Goal: Information Seeking & Learning: Learn about a topic

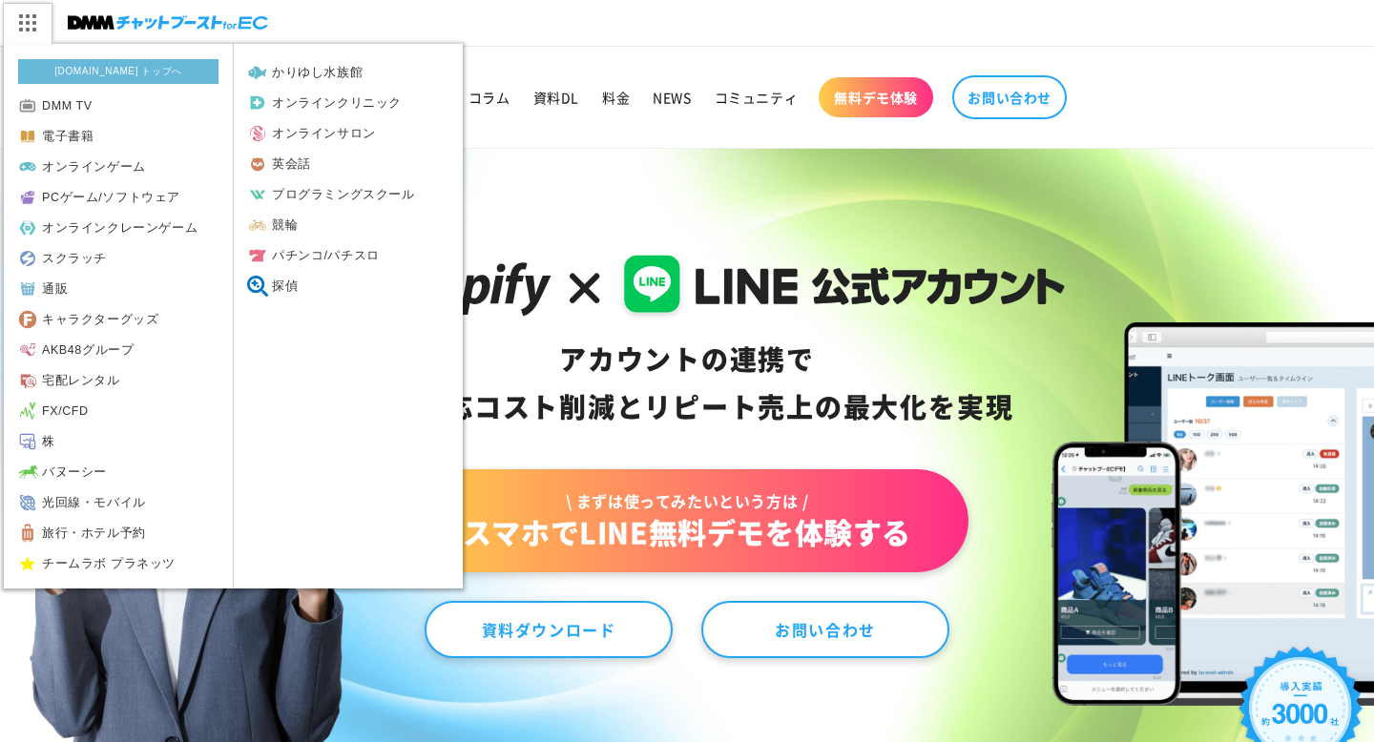
click at [77, 69] on link "[DOMAIN_NAME] トップへ" at bounding box center [118, 71] width 200 height 25
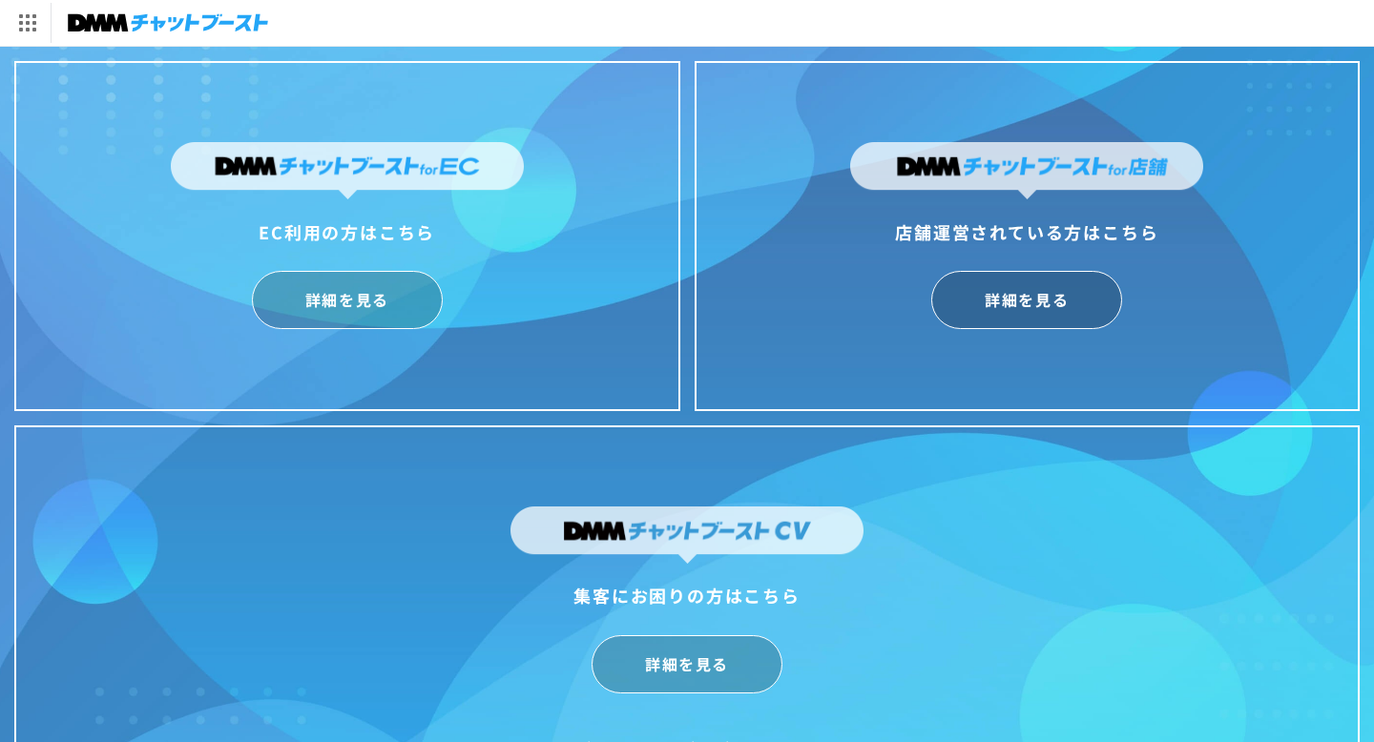
scroll to position [47, 0]
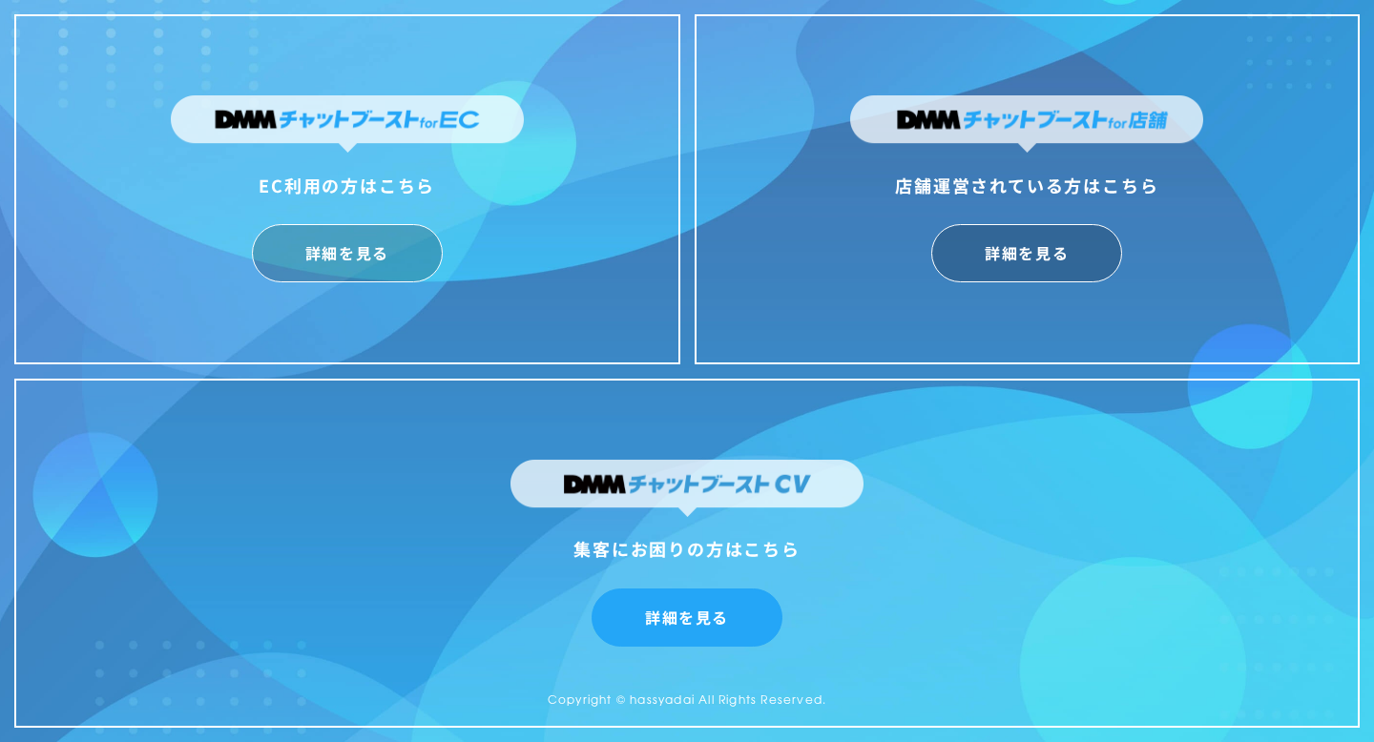
click at [699, 596] on link "詳細を見る" at bounding box center [686, 618] width 191 height 58
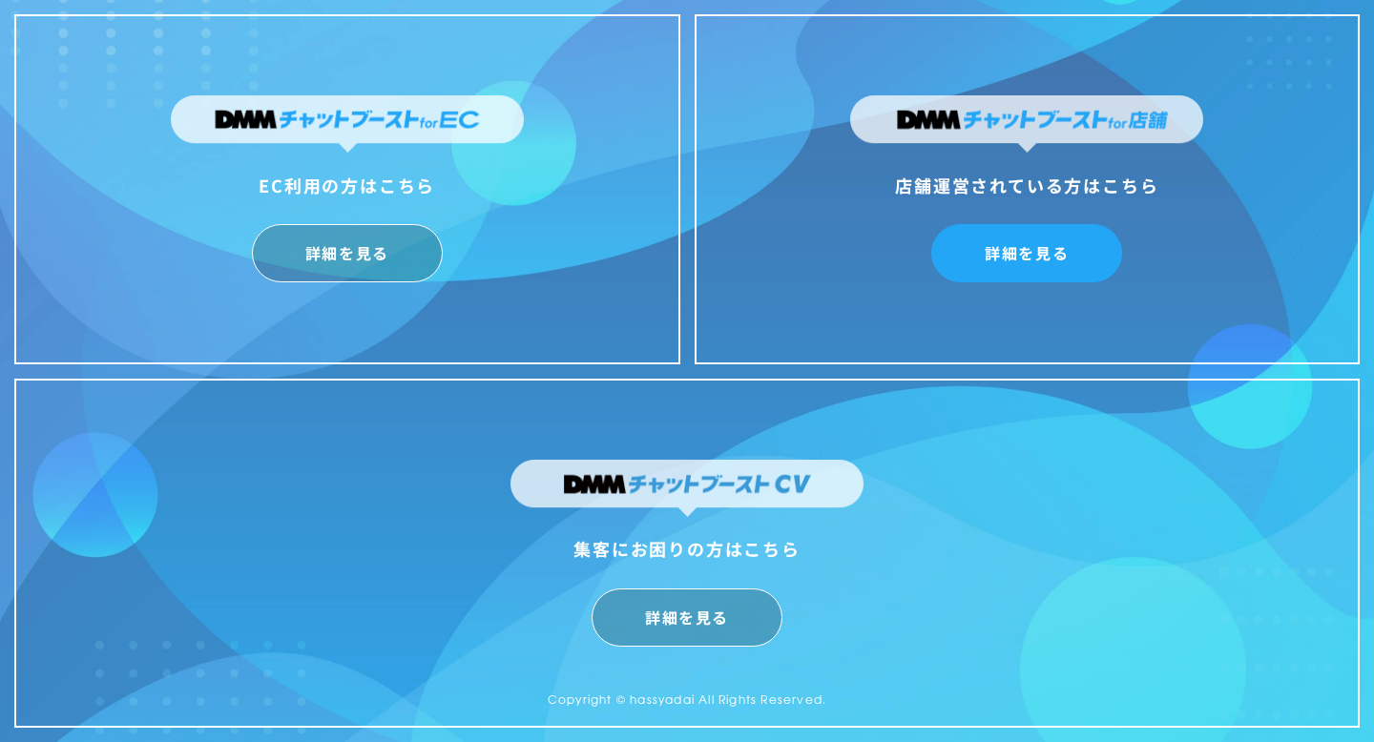
click at [1019, 275] on link "詳細を見る" at bounding box center [1026, 253] width 191 height 58
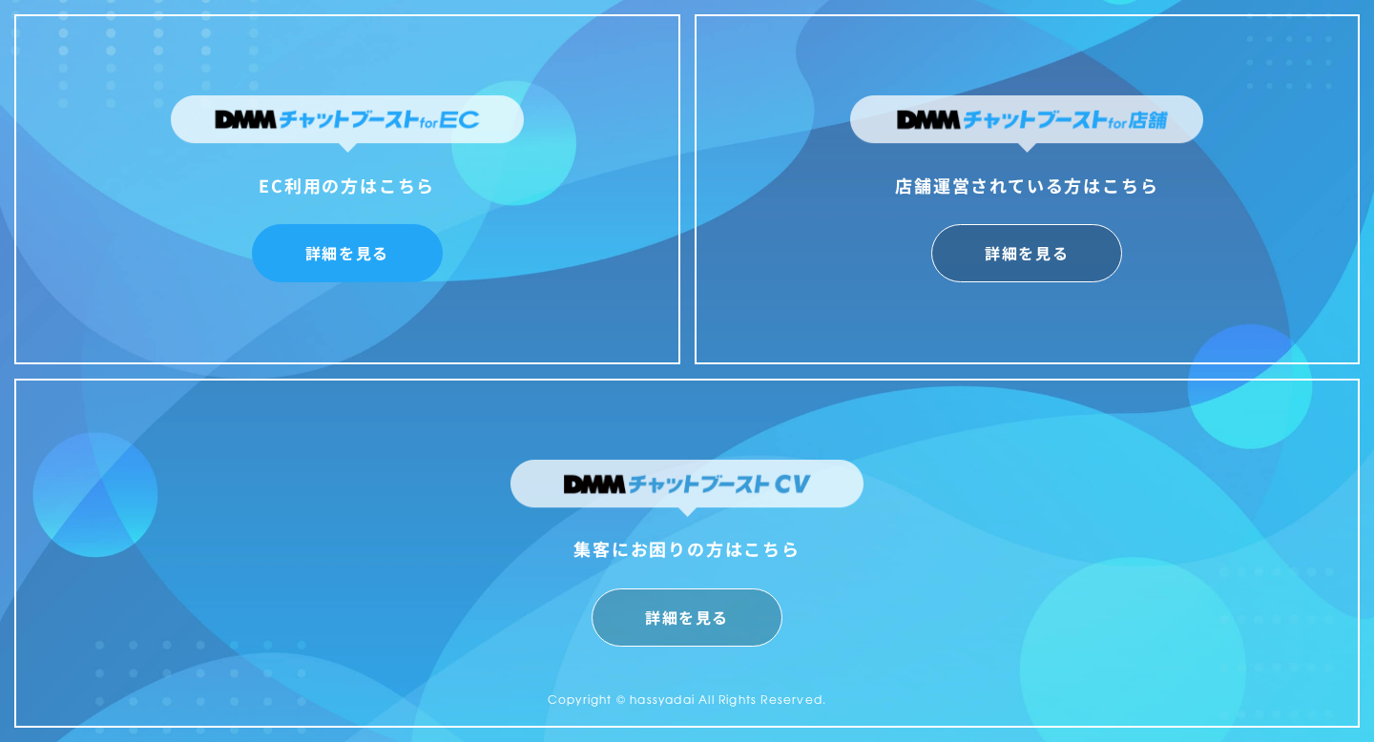
click at [361, 258] on link "詳細を見る" at bounding box center [347, 253] width 191 height 58
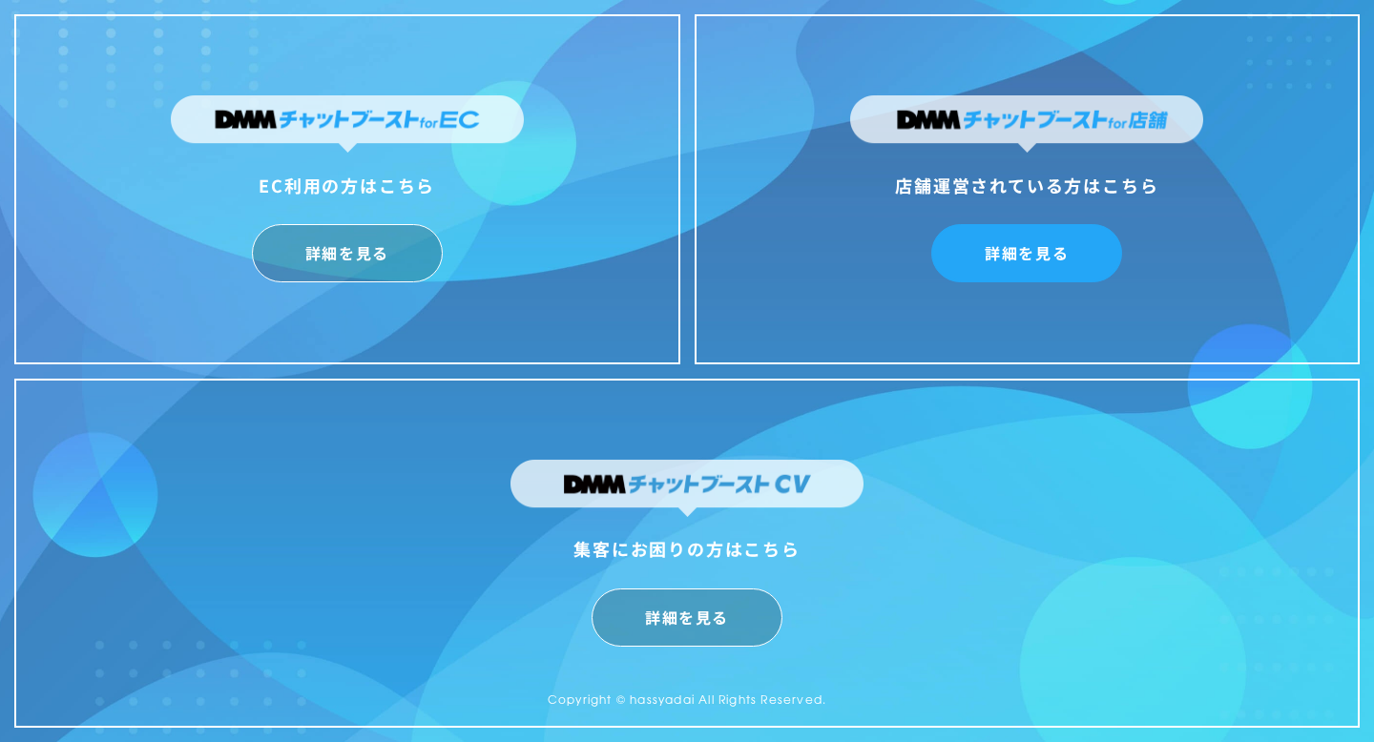
click at [1011, 270] on link "詳細を見る" at bounding box center [1026, 253] width 191 height 58
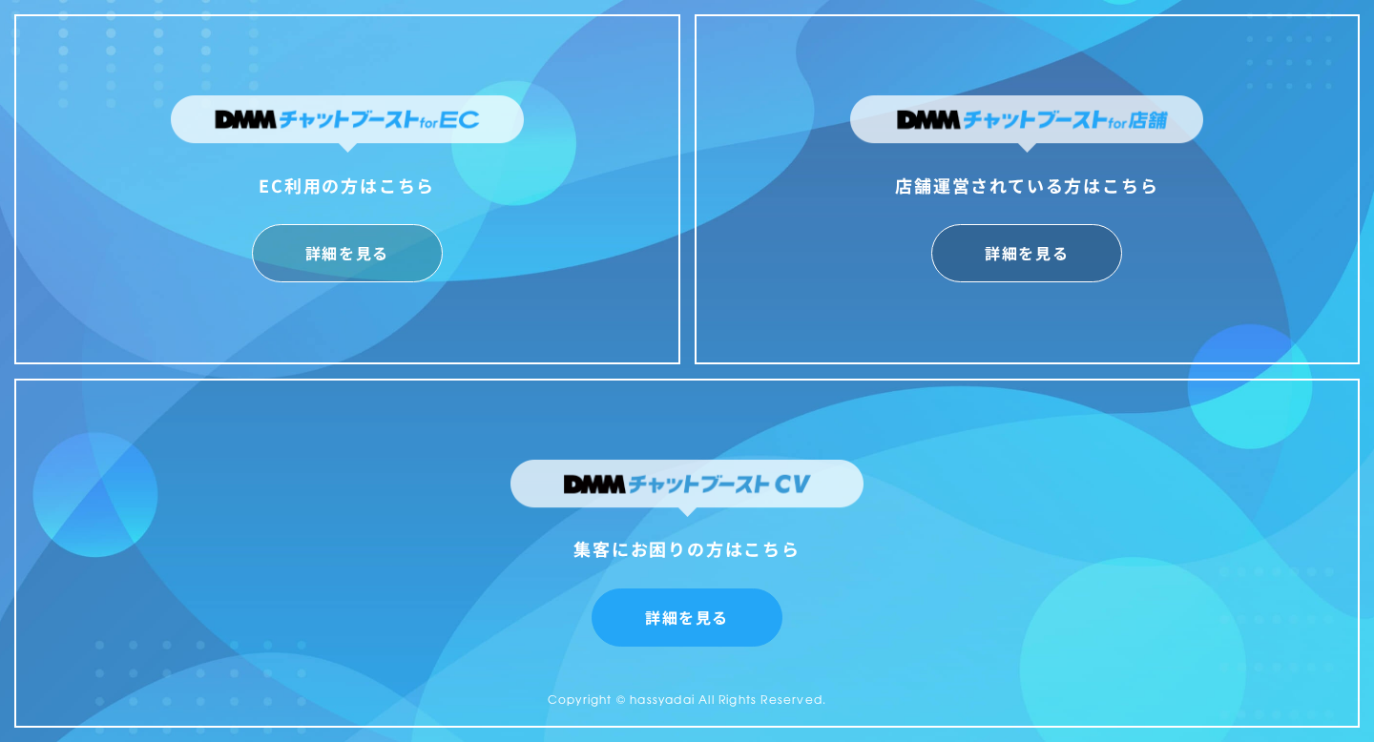
click at [718, 611] on link "詳細を見る" at bounding box center [686, 618] width 191 height 58
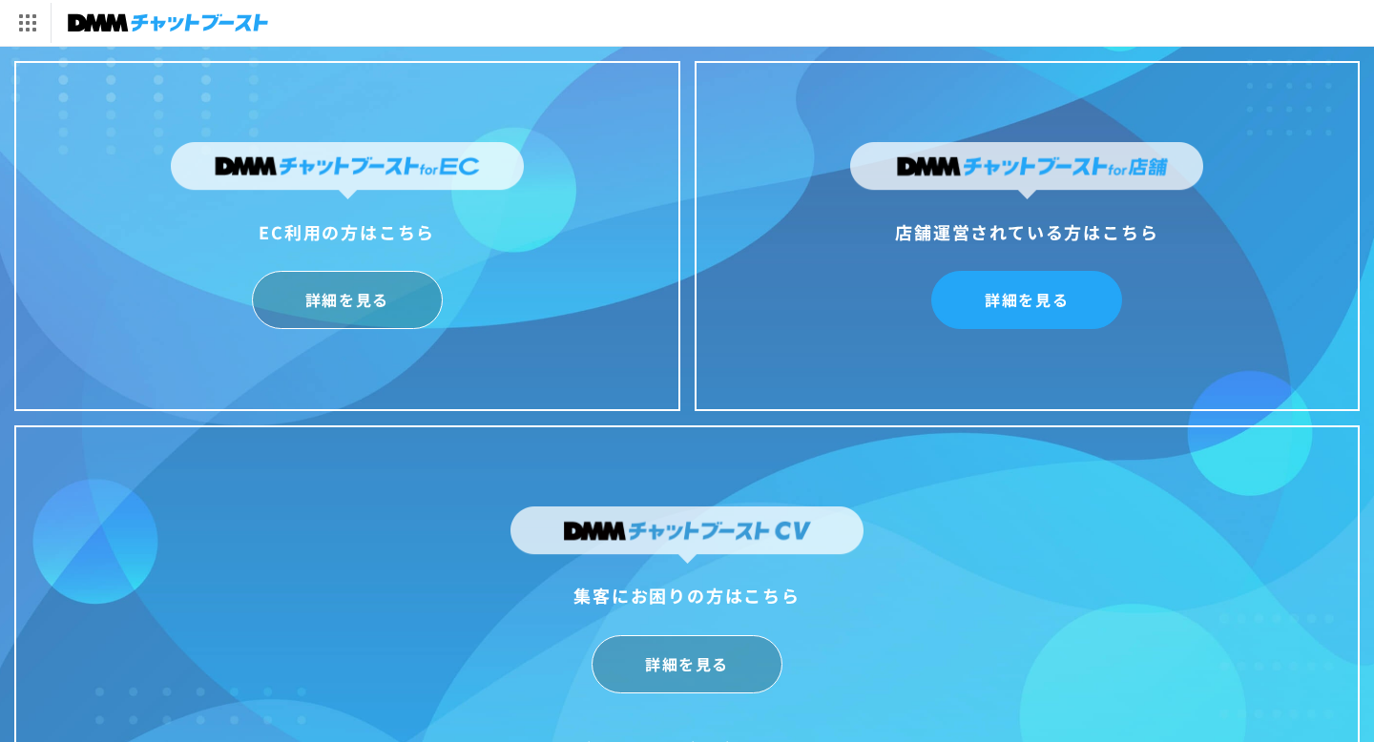
click at [1008, 282] on link "詳細を見る" at bounding box center [1026, 300] width 191 height 58
